Goal: Navigation & Orientation: Find specific page/section

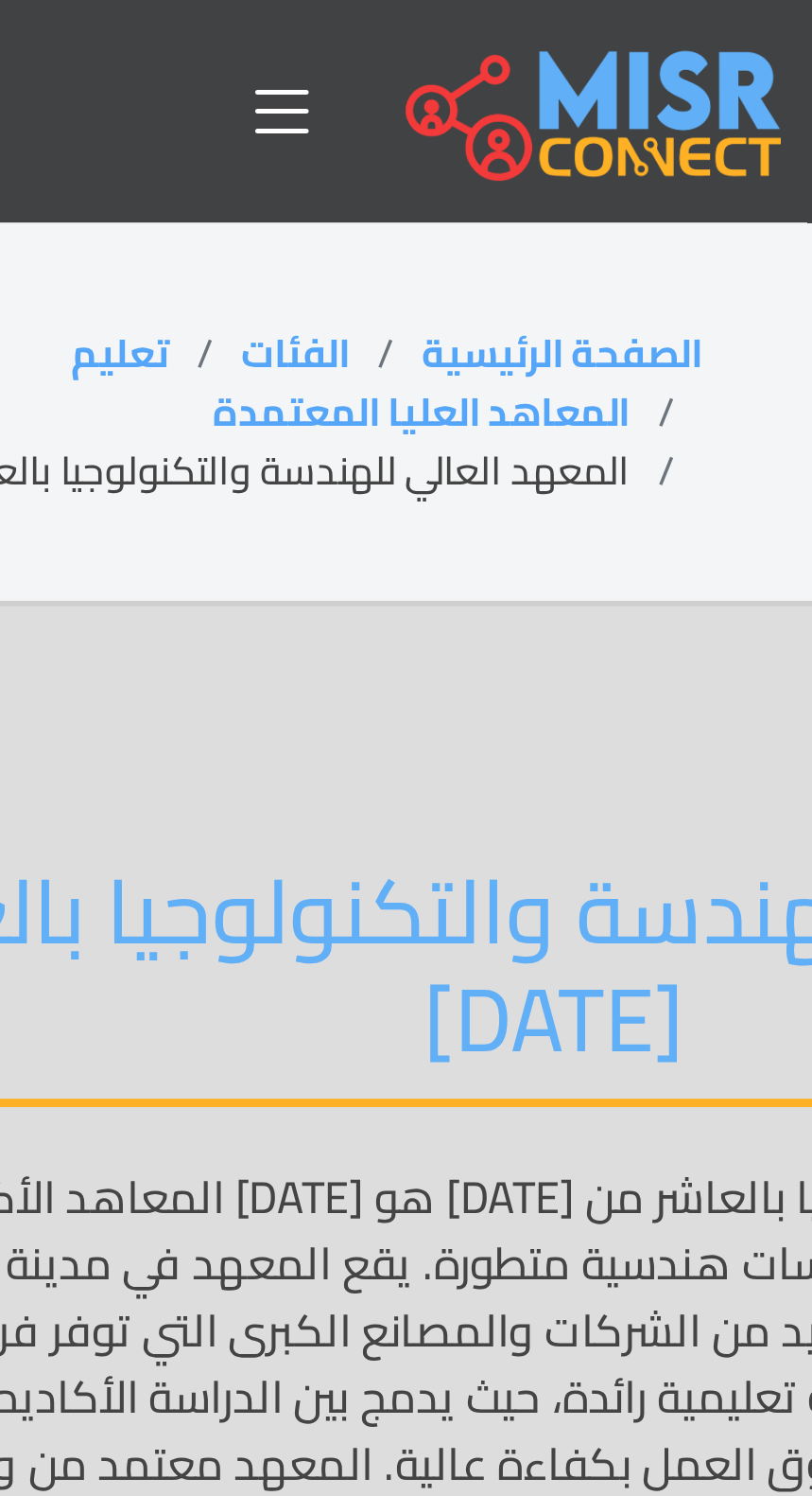
click at [327, 119] on link "الفئات" at bounding box center [318, 119] width 37 height 24
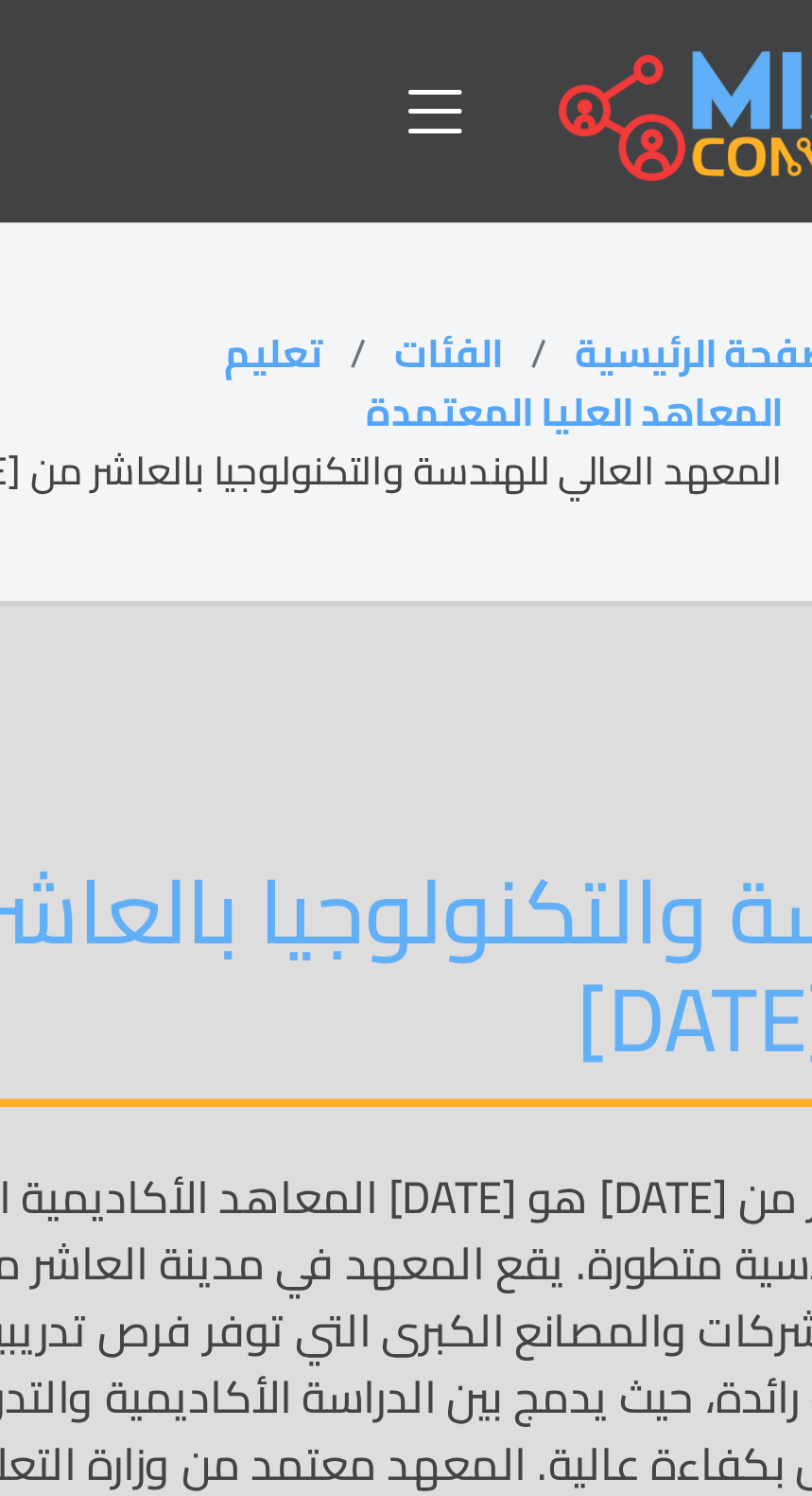
click at [263, 122] on link "تعليم" at bounding box center [258, 119] width 33 height 24
